Goal: Information Seeking & Learning: Learn about a topic

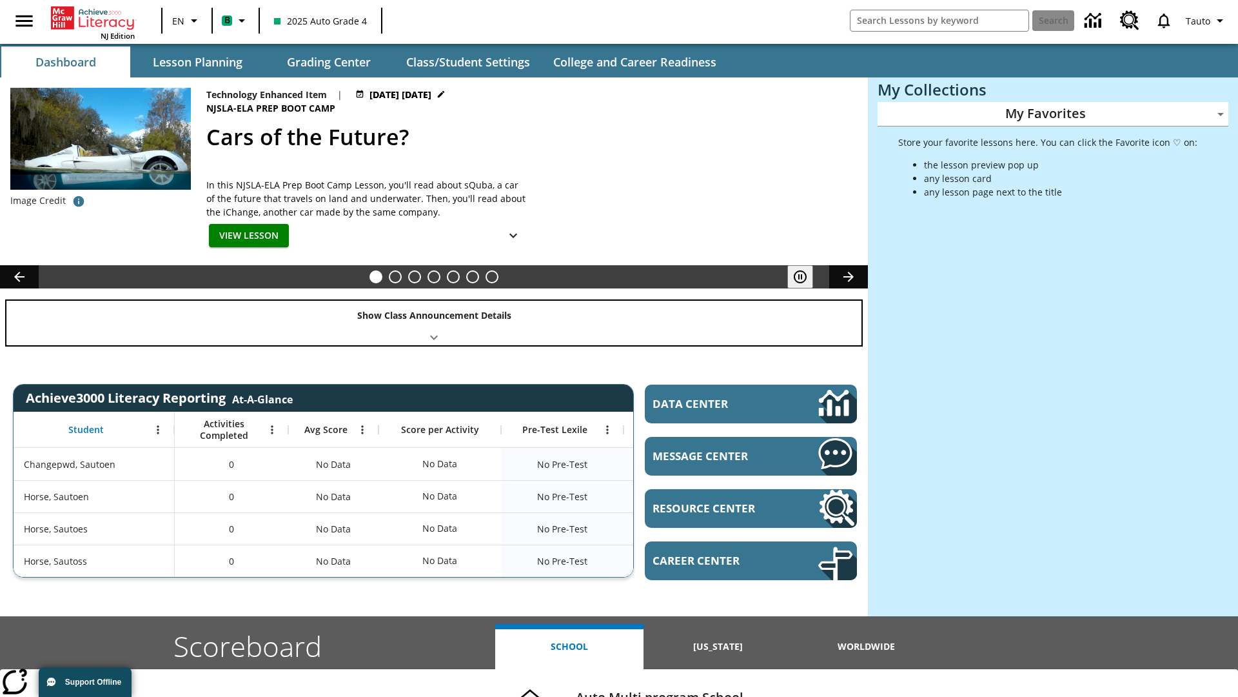
click at [434, 322] on div "Show Class Announcement Details" at bounding box center [433, 323] width 855 height 45
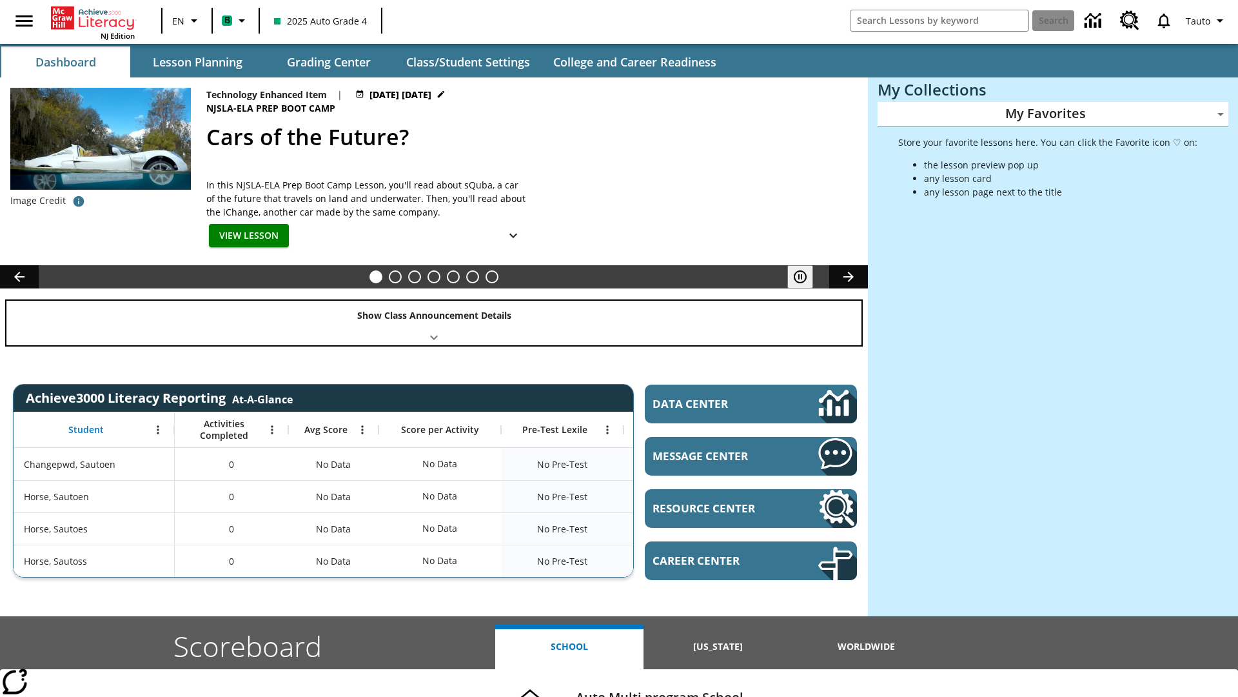
click at [434, 322] on div "Show Class Announcement Details" at bounding box center [433, 323] width 855 height 45
